Goal: Find contact information: Find contact information

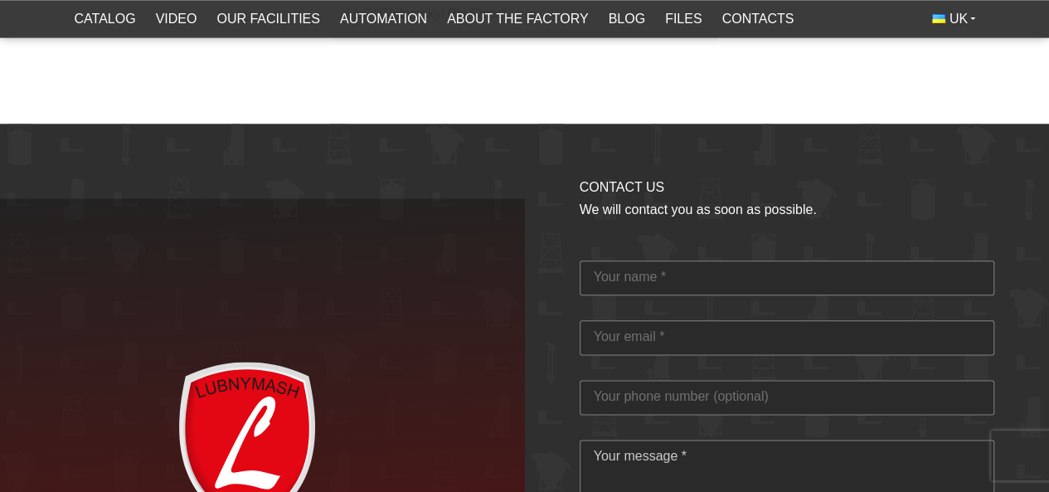
scroll to position [4401, 0]
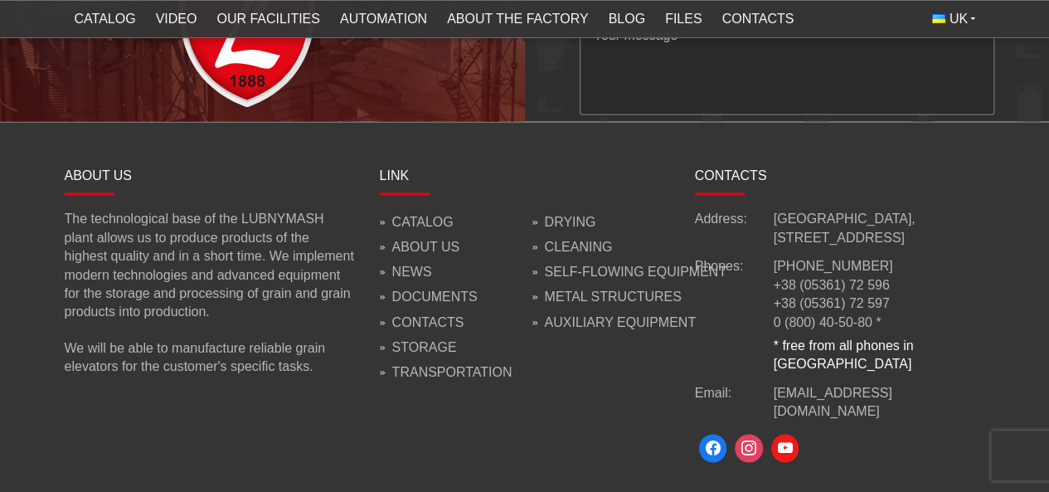
drag, startPoint x: 909, startPoint y: 236, endPoint x: 775, endPoint y: 241, distance: 134.4
click at [775, 241] on div "Address: [STREET_ADDRESS] Phones: [PHONE_NUMBER] +38 (05361) 72 596 +38 (05361)…" at bounding box center [840, 315] width 290 height 210
copy font "[PHONE_NUMBER]"
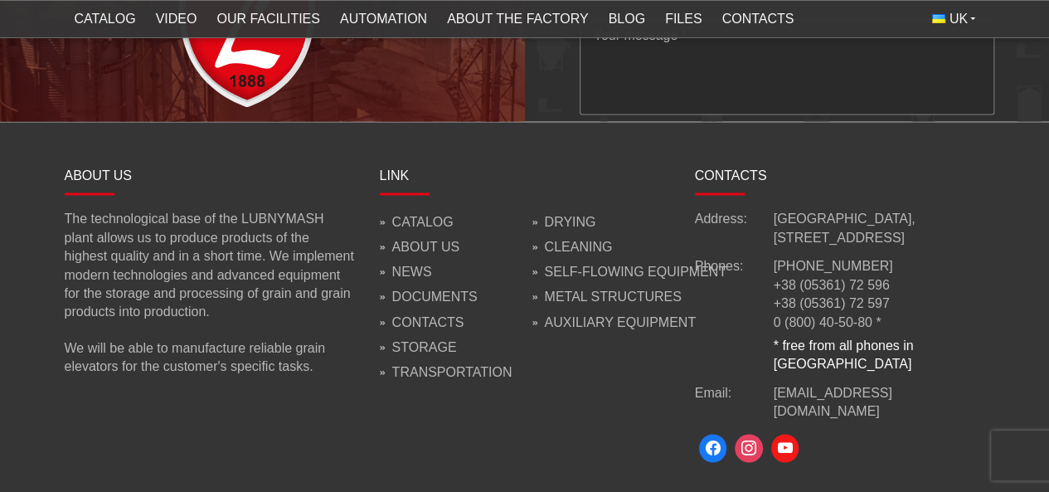
drag, startPoint x: 900, startPoint y: 263, endPoint x: 771, endPoint y: 268, distance: 128.6
click at [771, 268] on div "Phones: [PHONE_NUMBER] +38 (05361) 72 596 +38 (05361) 72 597 0 (800) 40-50-80 *…" at bounding box center [840, 314] width 290 height 115
click at [916, 276] on li "+38 (05361) 72 596" at bounding box center [879, 285] width 211 height 18
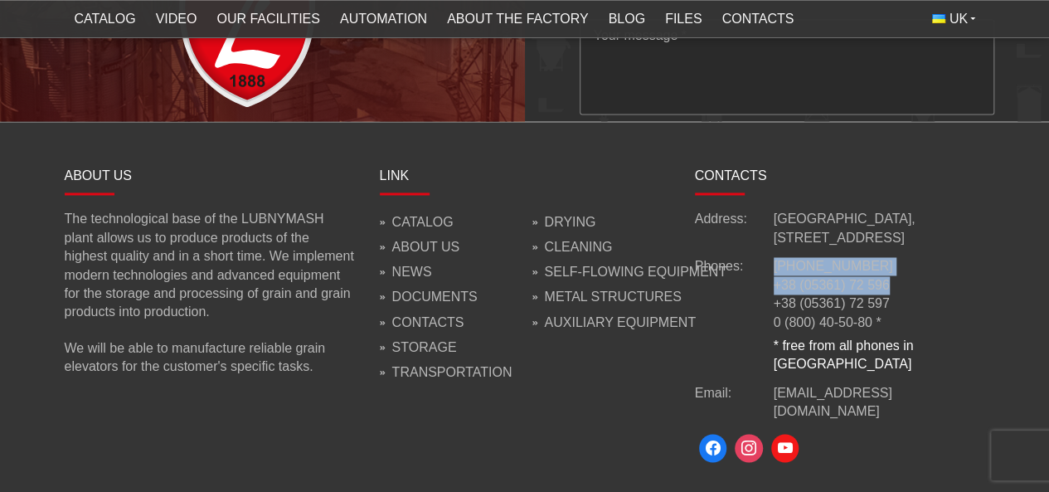
drag, startPoint x: 893, startPoint y: 265, endPoint x: 772, endPoint y: 270, distance: 121.2
click at [772, 270] on div "Phones: [PHONE_NUMBER] +38 (05361) 72 596 +38 (05361) 72 597 0 (800) 40-50-80 *…" at bounding box center [840, 314] width 290 height 115
drag, startPoint x: 928, startPoint y: 264, endPoint x: 913, endPoint y: 265, distance: 14.9
click at [927, 276] on li "+38 (05361) 72 596" at bounding box center [879, 285] width 211 height 18
click at [920, 276] on li "+38 (05361) 72 596" at bounding box center [879, 285] width 211 height 18
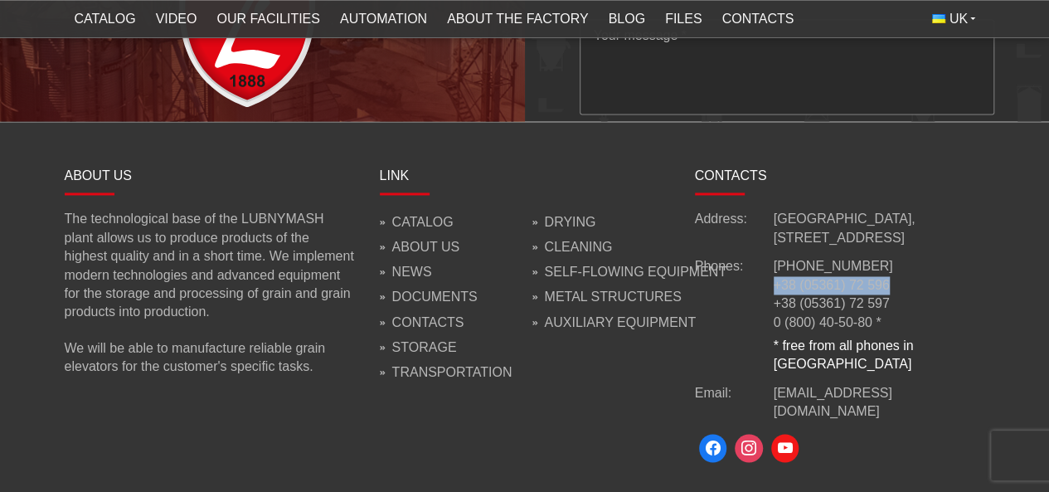
drag, startPoint x: 894, startPoint y: 265, endPoint x: 775, endPoint y: 264, distance: 118.6
click at [775, 276] on li "+38 (05361) 72 596" at bounding box center [879, 285] width 211 height 18
copy font "+38 (05361) 72 596"
click at [425, 430] on footer "About us The technological base of the LUBNYMASH plant allows us to produce pro…" at bounding box center [524, 314] width 1049 height 384
